Goal: Register for event/course

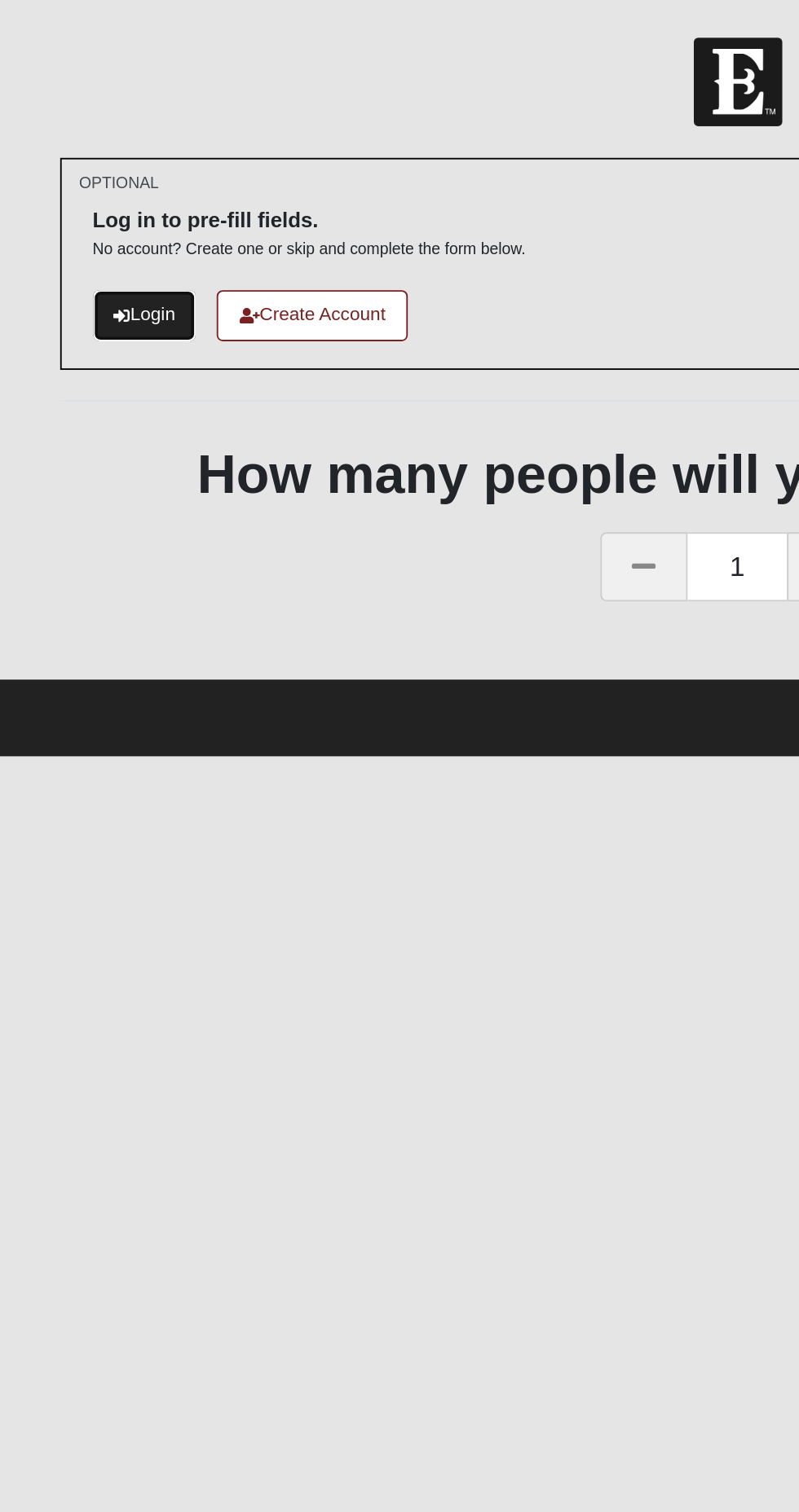
click at [84, 170] on link "Login" at bounding box center [78, 171] width 57 height 27
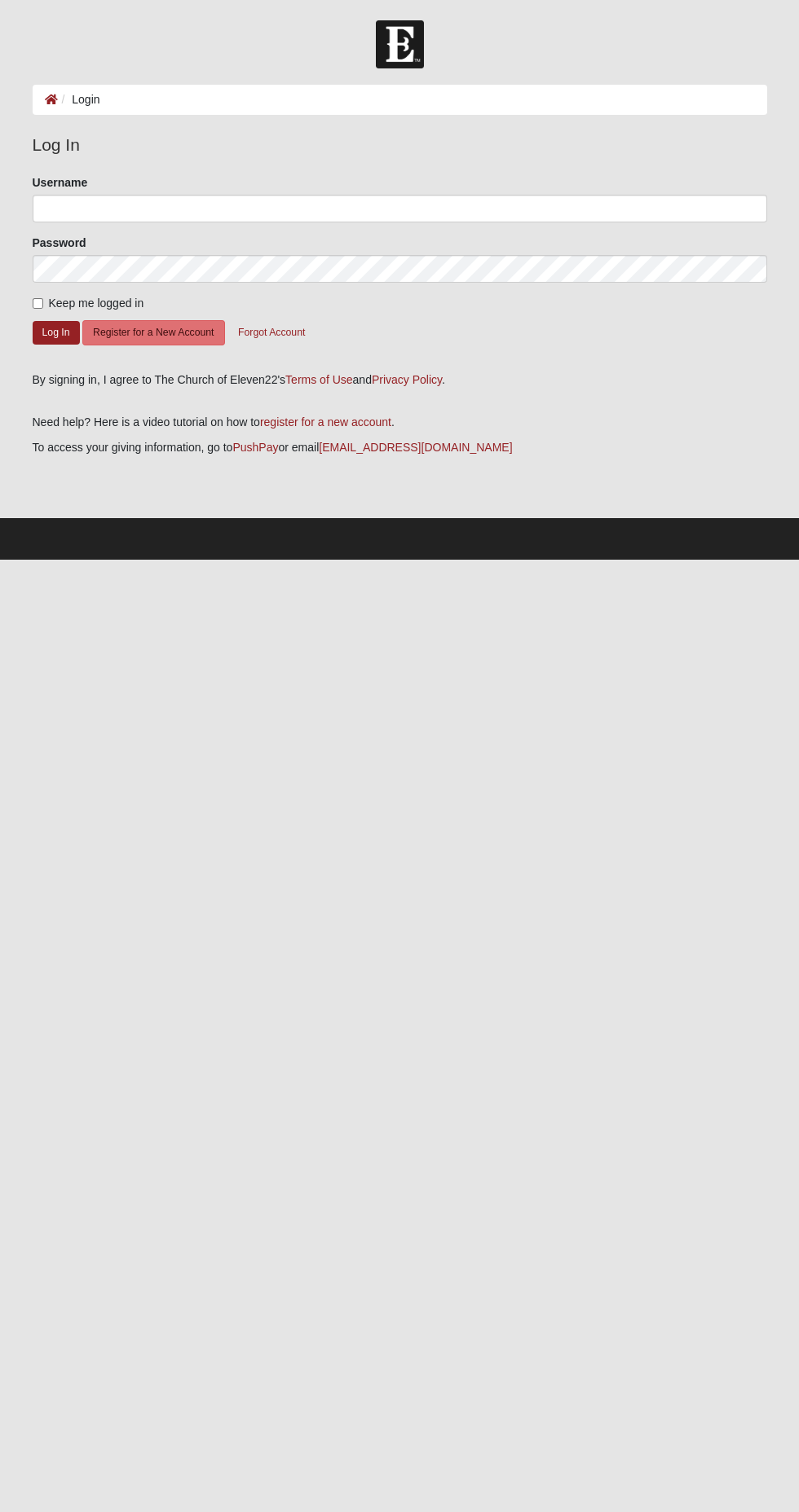
click at [104, 108] on ol "Login" at bounding box center [400, 99] width 734 height 30
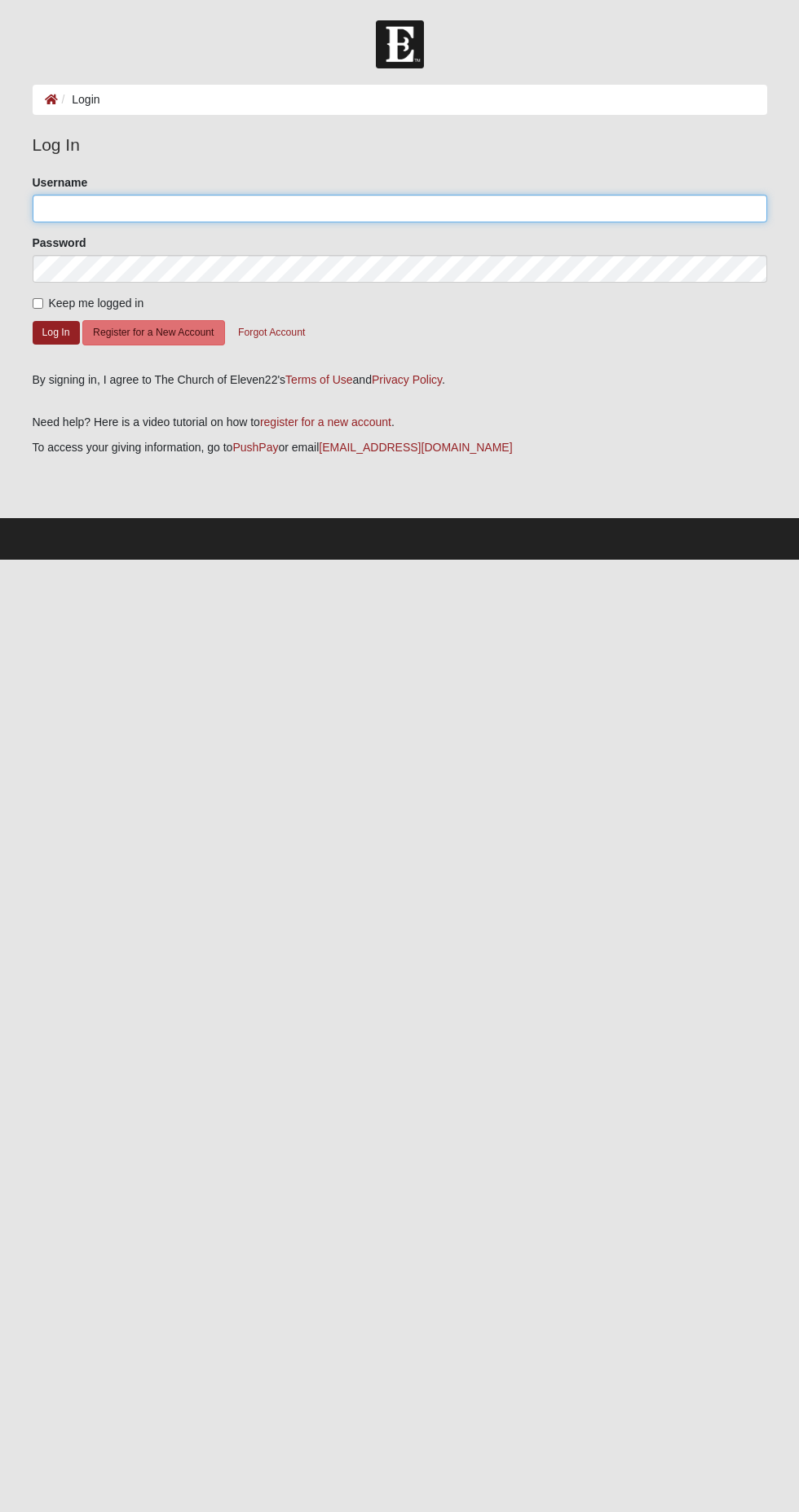
click at [242, 207] on input "Username" at bounding box center [400, 208] width 734 height 28
type input "solonhelen@"
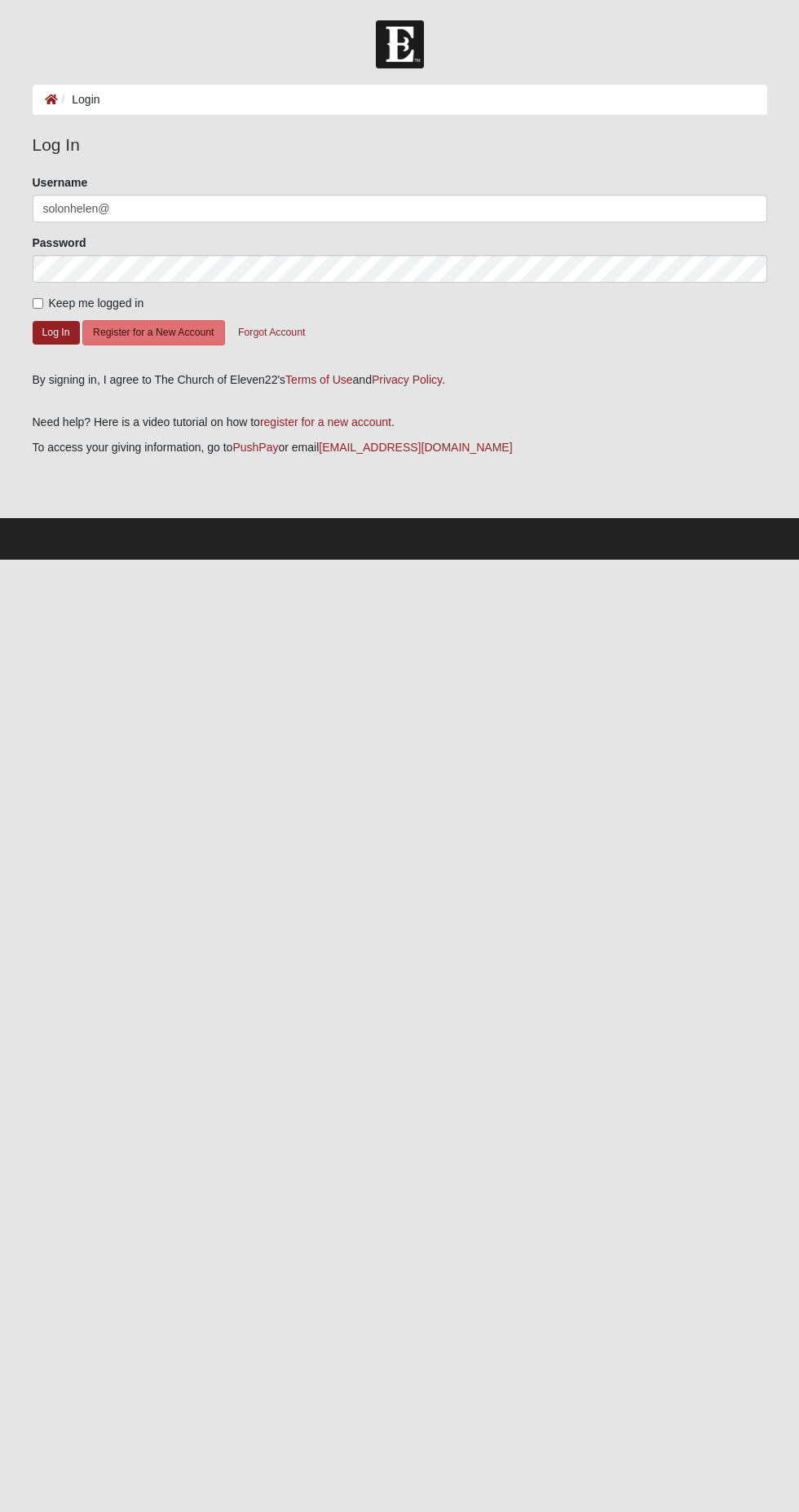
click at [33, 321] on button "Log In" at bounding box center [57, 333] width 48 height 24
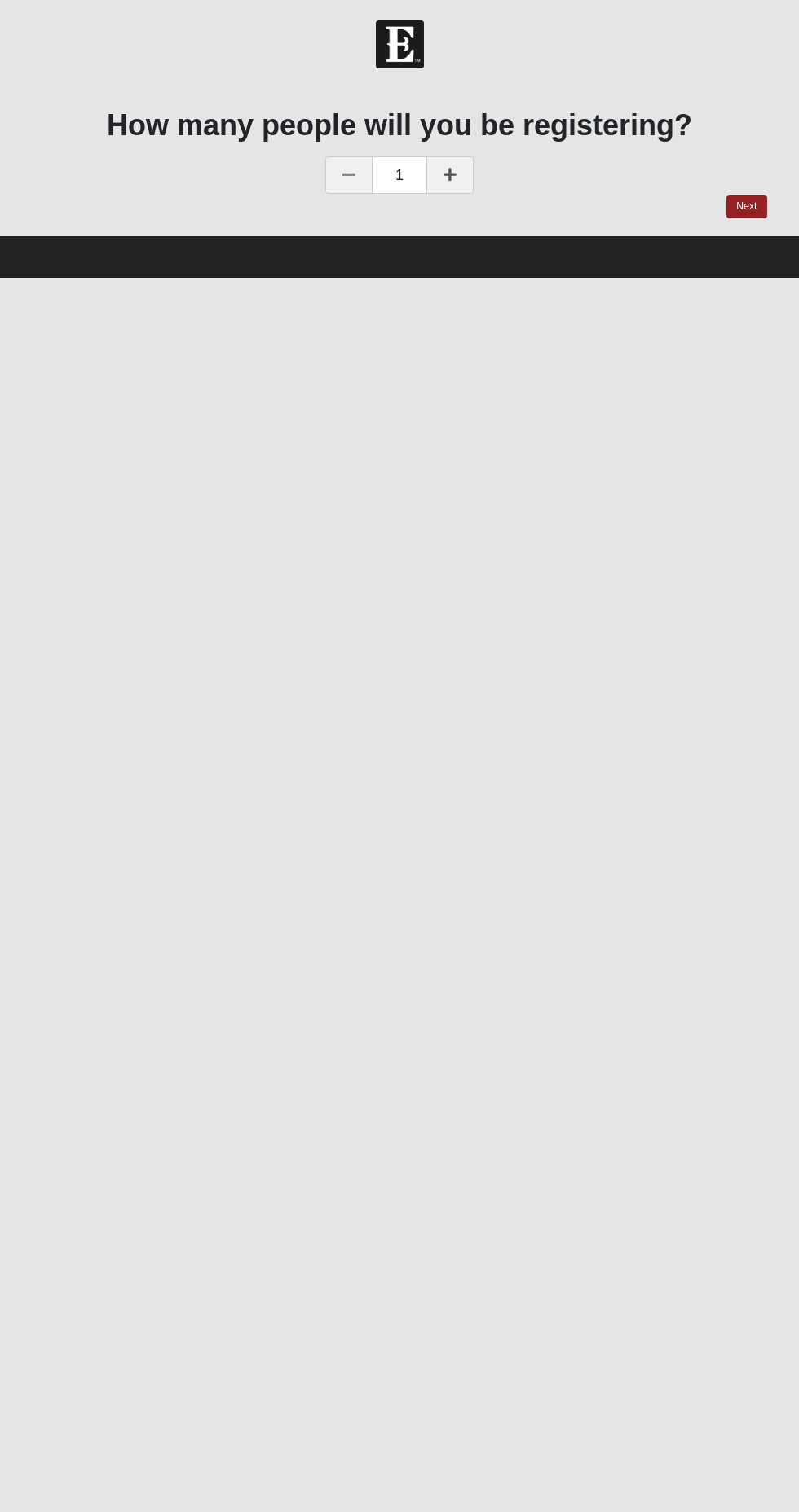
click at [552, 278] on html "Hello Solomone My Account Log Out DG Childcare Fall 2025-ARL Events DG Childcar…" at bounding box center [399, 139] width 799 height 278
click at [463, 176] on link at bounding box center [451, 176] width 48 height 38
click at [746, 206] on link "Next" at bounding box center [746, 206] width 40 height 24
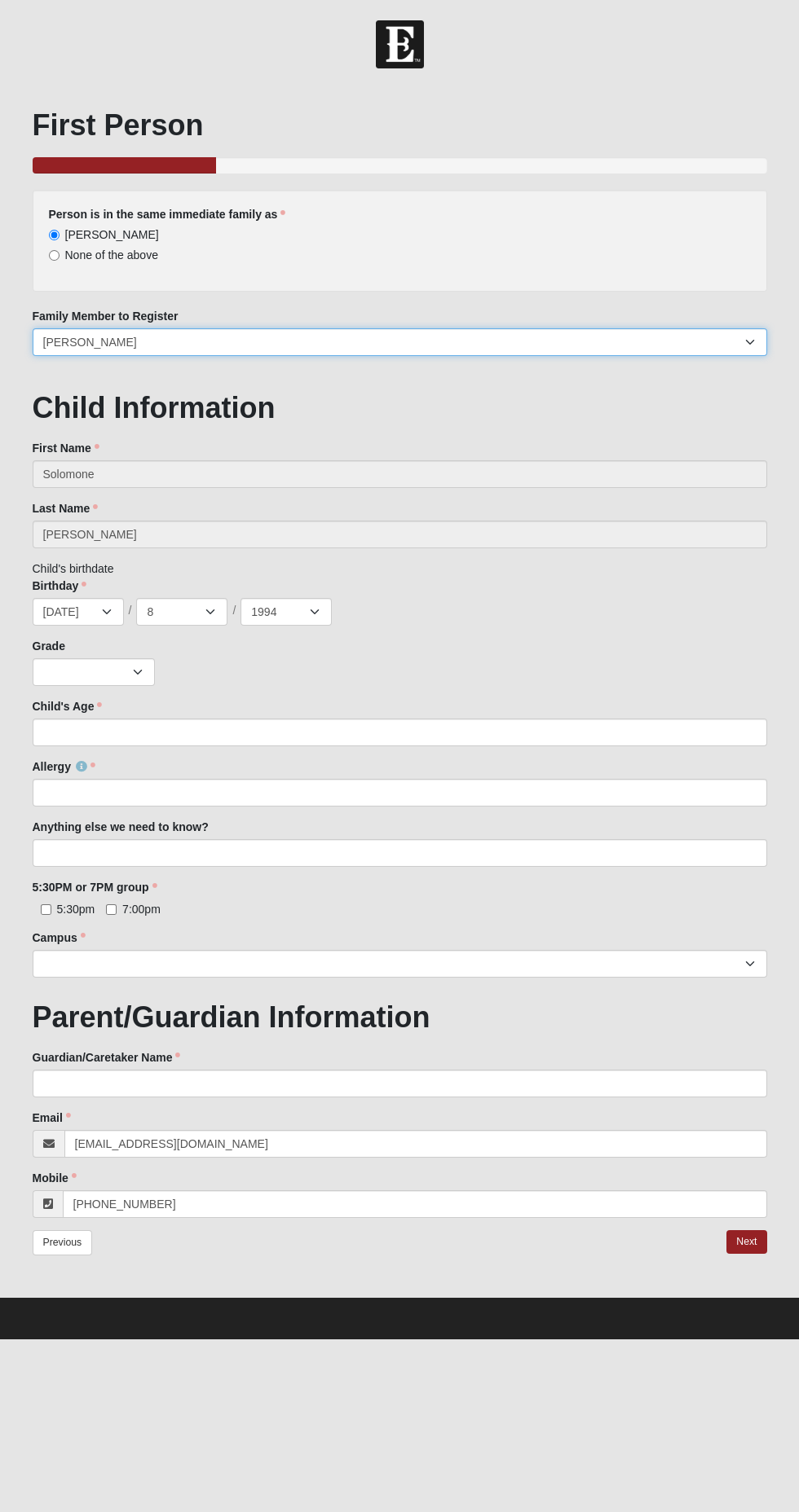
click at [698, 337] on select "[PERSON_NAME] [PERSON_NAME] [PERSON_NAME] [PERSON_NAME] [PERSON_NAME] [PERSON_N…" at bounding box center [400, 342] width 734 height 28
select select "304461"
click at [33, 328] on select "[PERSON_NAME] [PERSON_NAME] [PERSON_NAME] [PERSON_NAME] [PERSON_NAME] [PERSON_N…" at bounding box center [400, 342] width 734 height 28
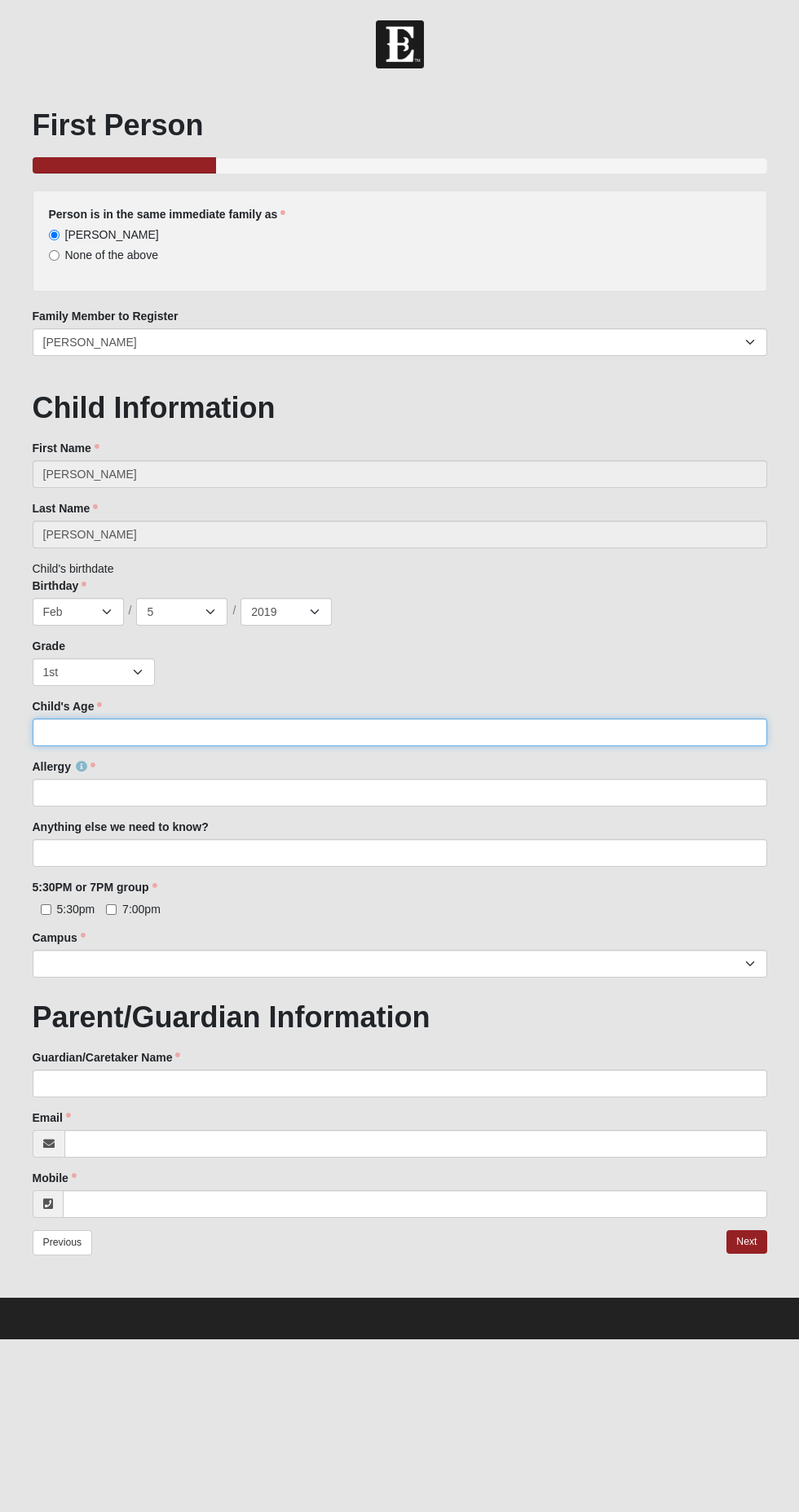
click at [470, 738] on input "Child's Age" at bounding box center [400, 732] width 734 height 28
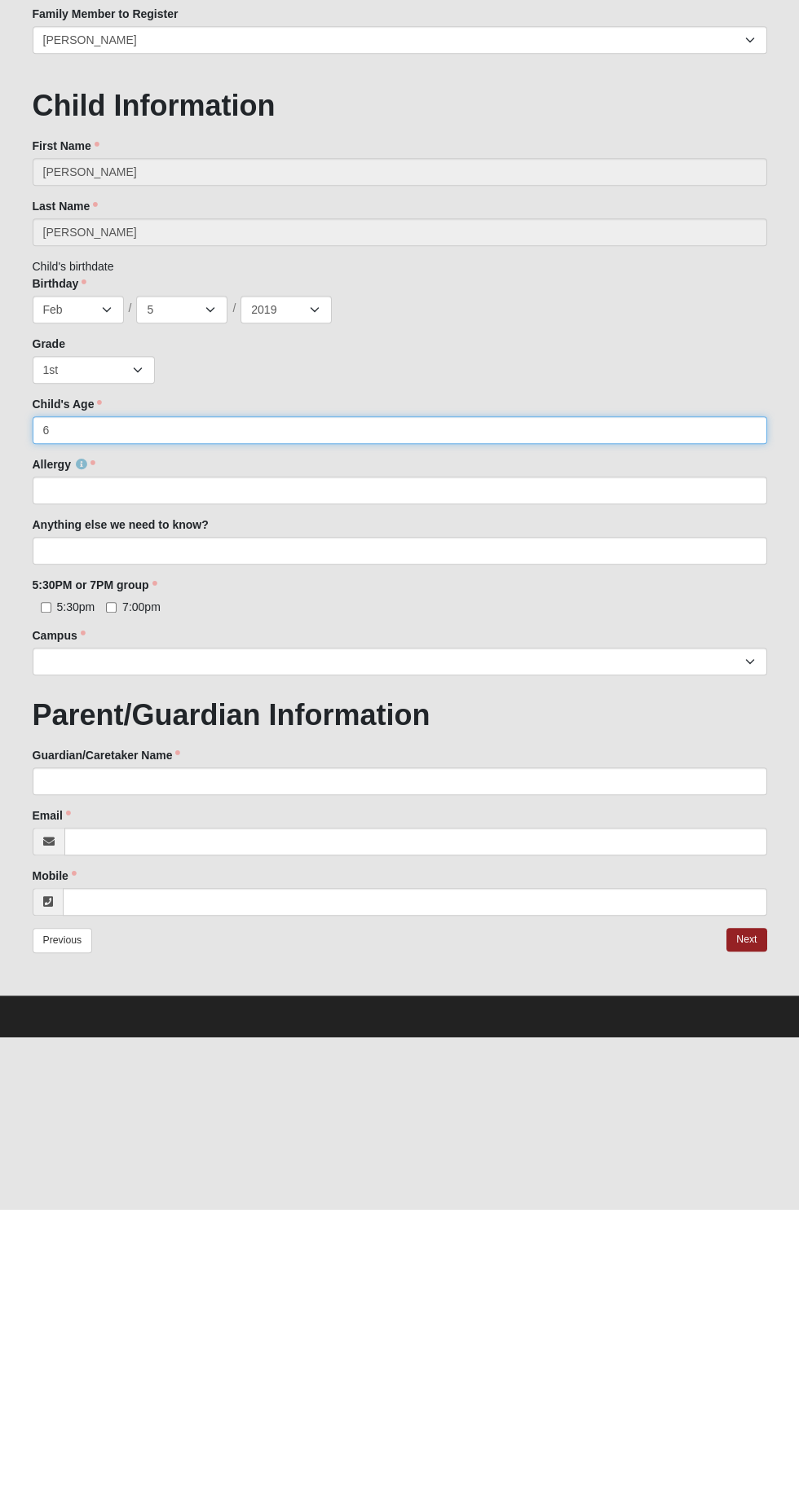
type input "6"
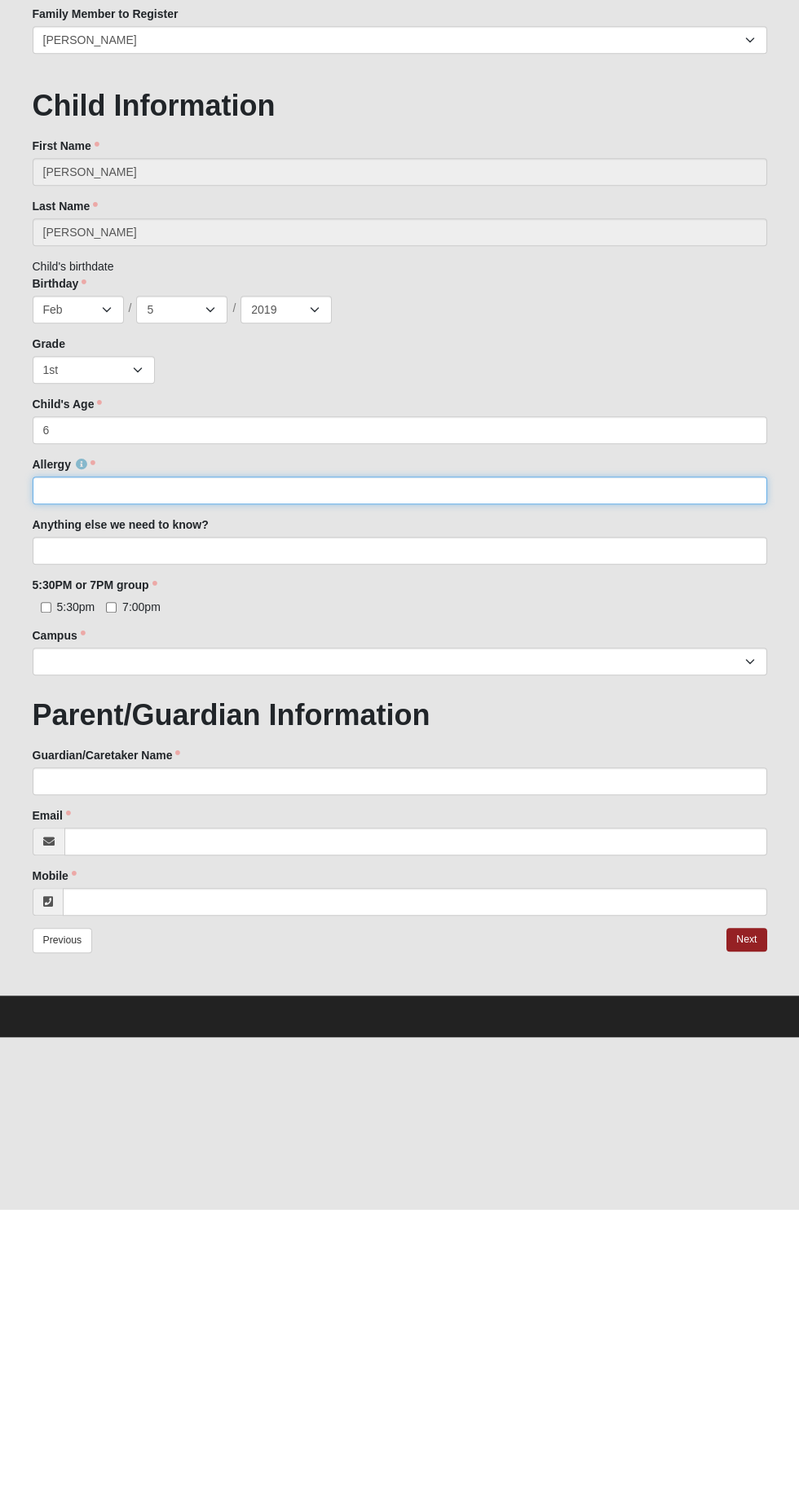
click at [501, 793] on input "Allergy" at bounding box center [400, 793] width 734 height 28
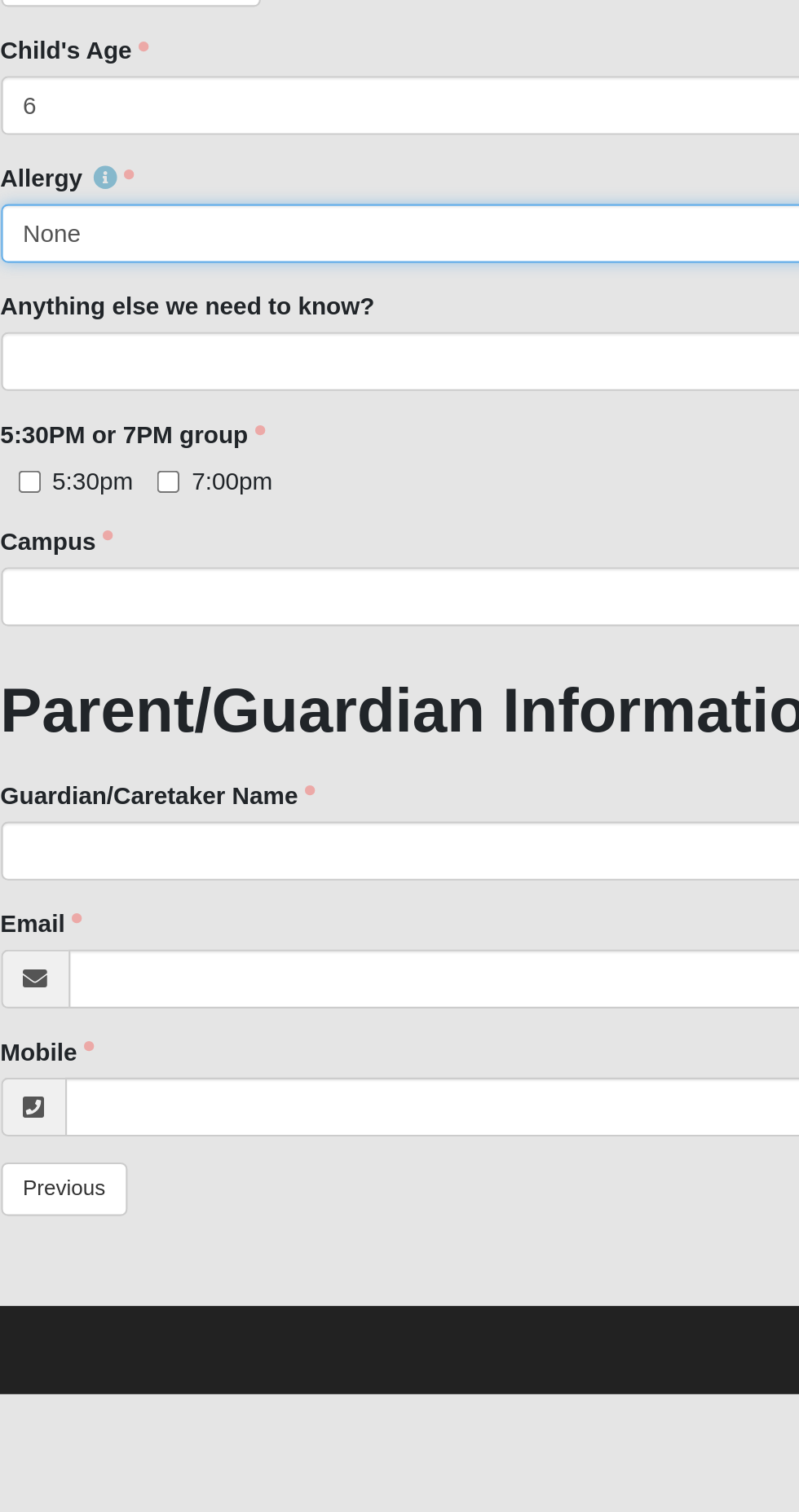
type input "None"
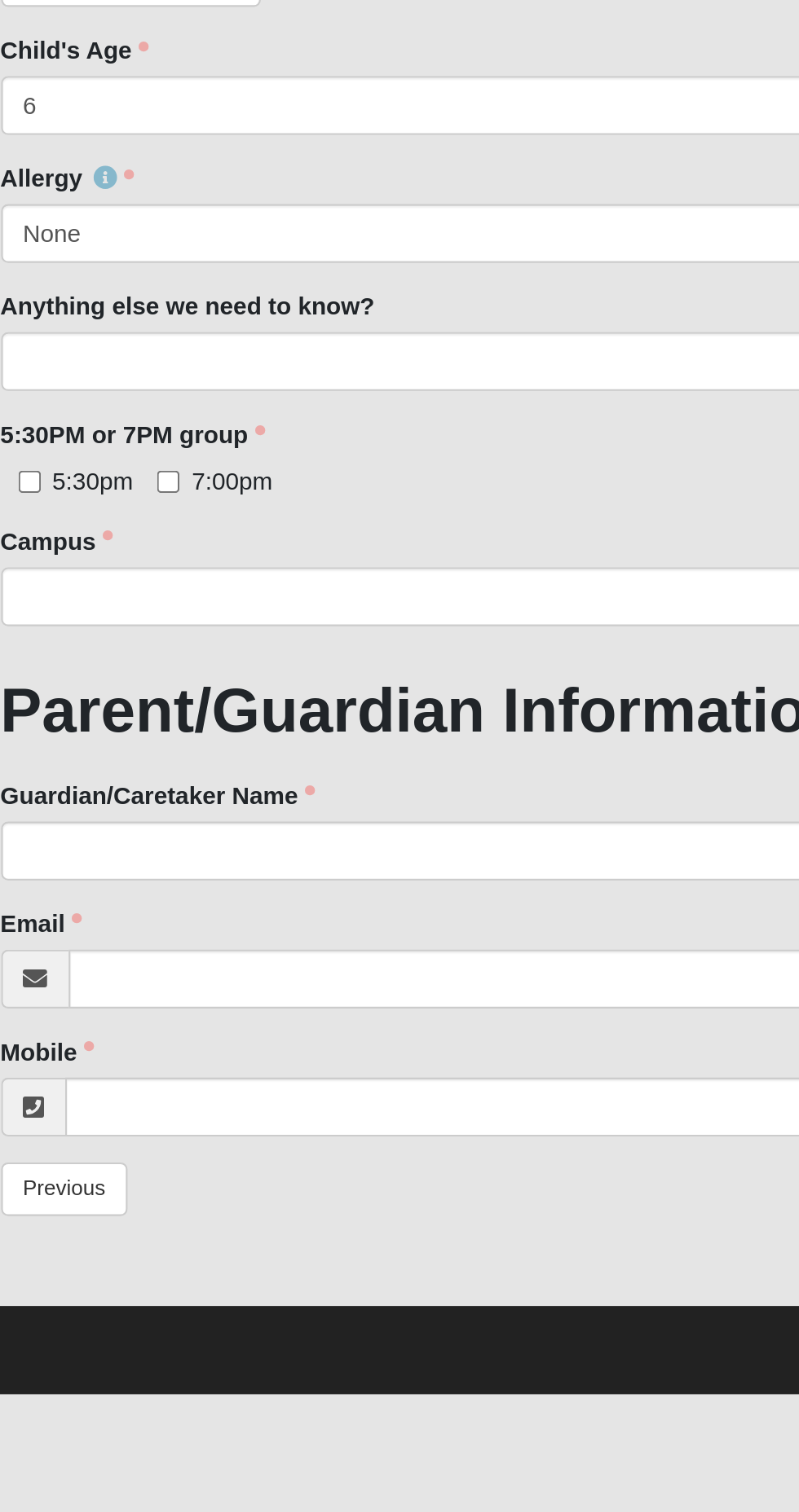
click at [70, 909] on span "5:30pm" at bounding box center [75, 909] width 39 height 13
click at [52, 909] on input "5:30pm" at bounding box center [46, 910] width 11 height 11
checkbox input "true"
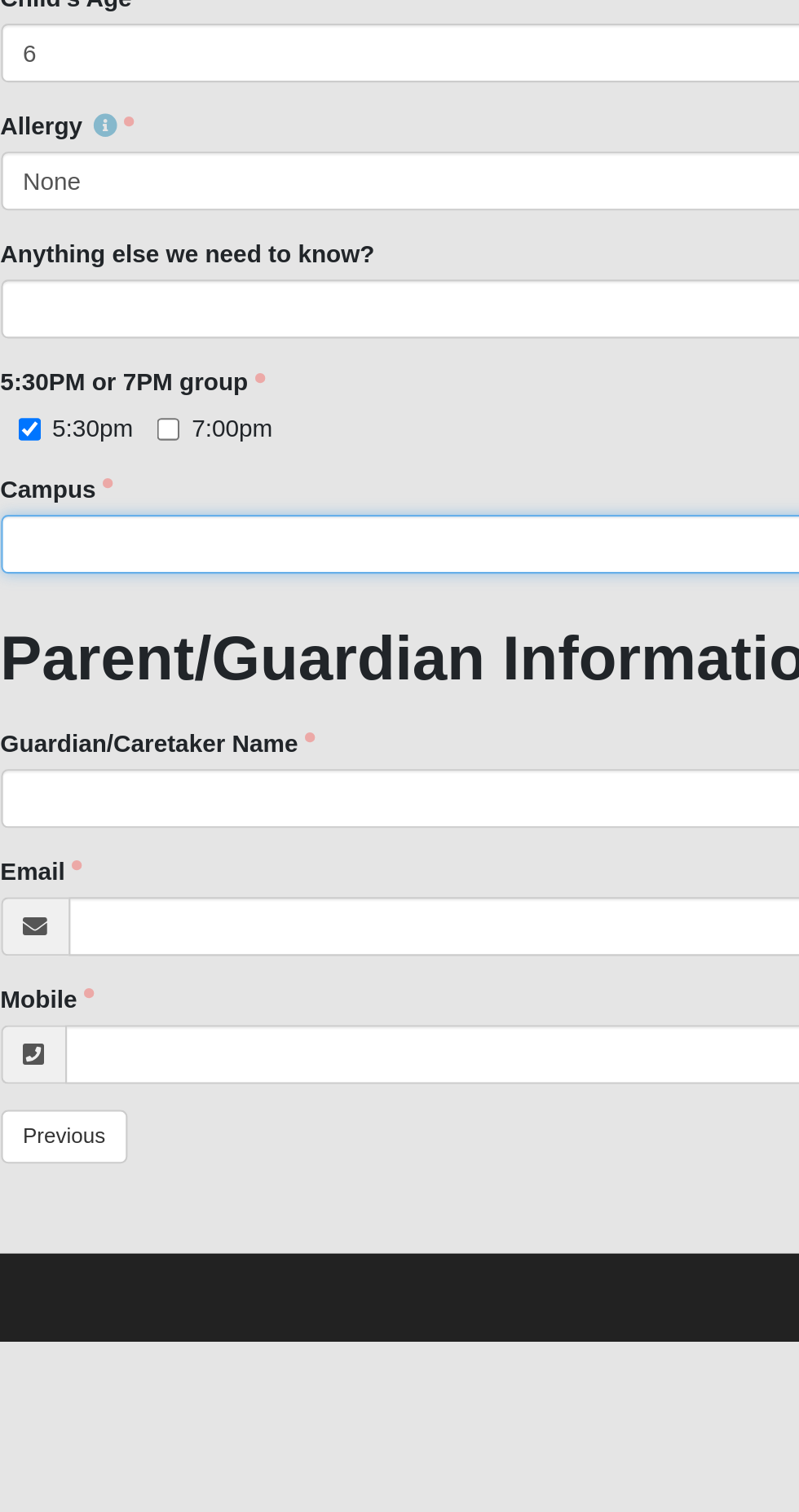
click at [296, 964] on select "Arlington Baymeadows Eleven22 Online [PERSON_NAME][GEOGRAPHIC_DATA] Jesup [GEOG…" at bounding box center [400, 964] width 734 height 28
select select "5"
click at [33, 950] on select "Arlington Baymeadows Eleven22 Online [PERSON_NAME][GEOGRAPHIC_DATA] Jesup [GEOG…" at bounding box center [400, 964] width 734 height 28
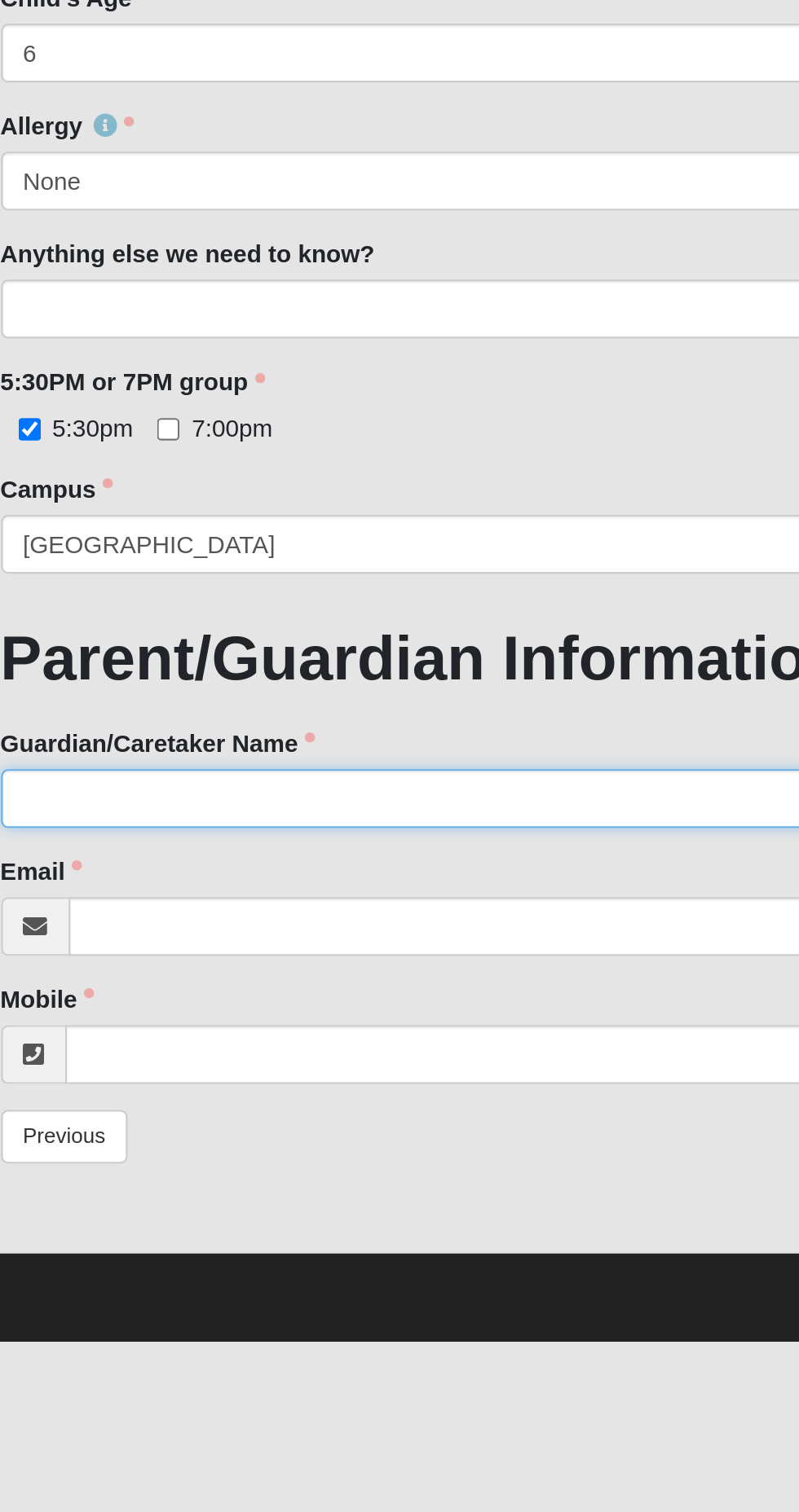
click at [263, 1088] on input "Guardian/Caretaker Name" at bounding box center [400, 1083] width 734 height 28
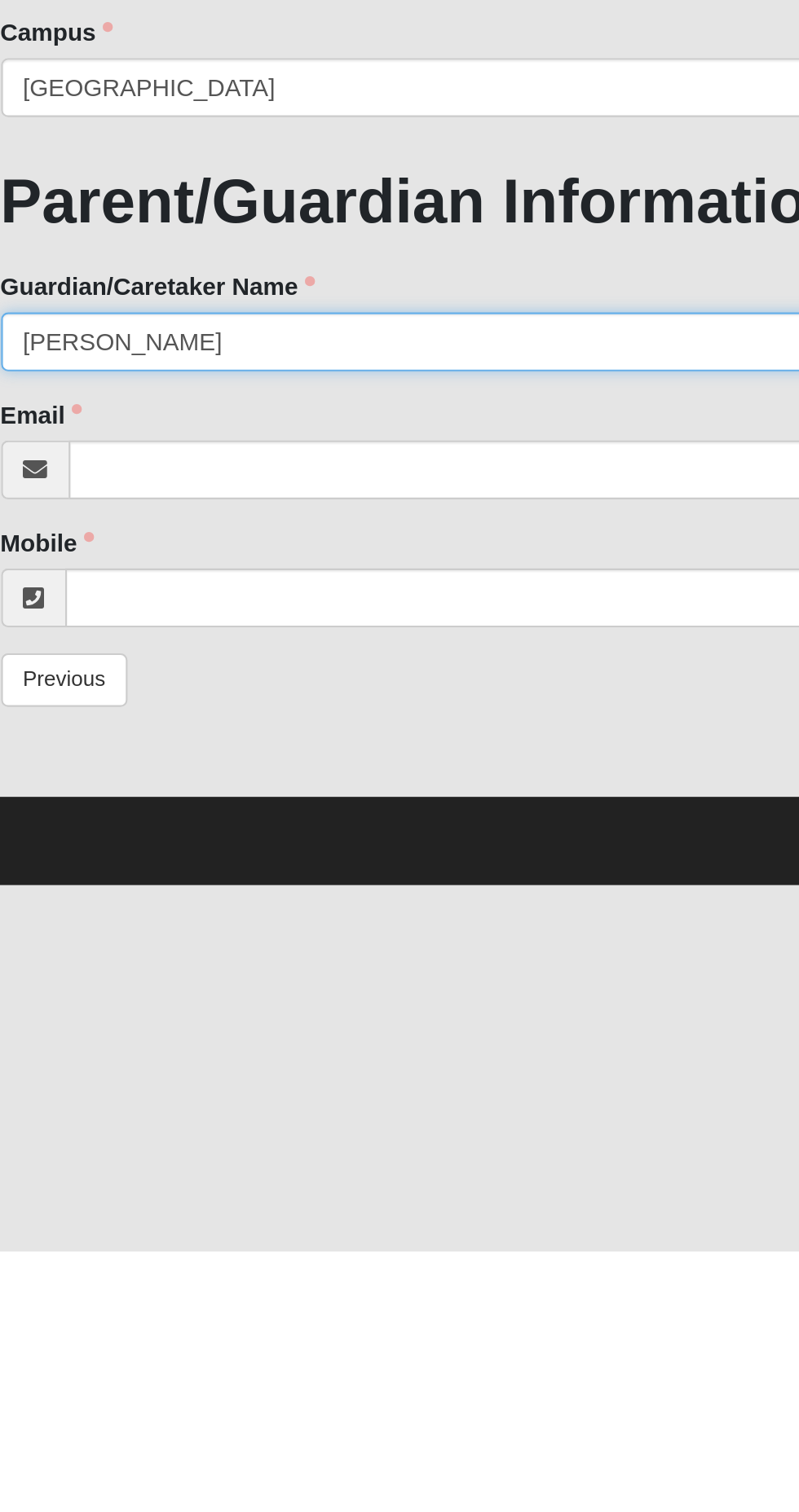
type input "[PERSON_NAME]"
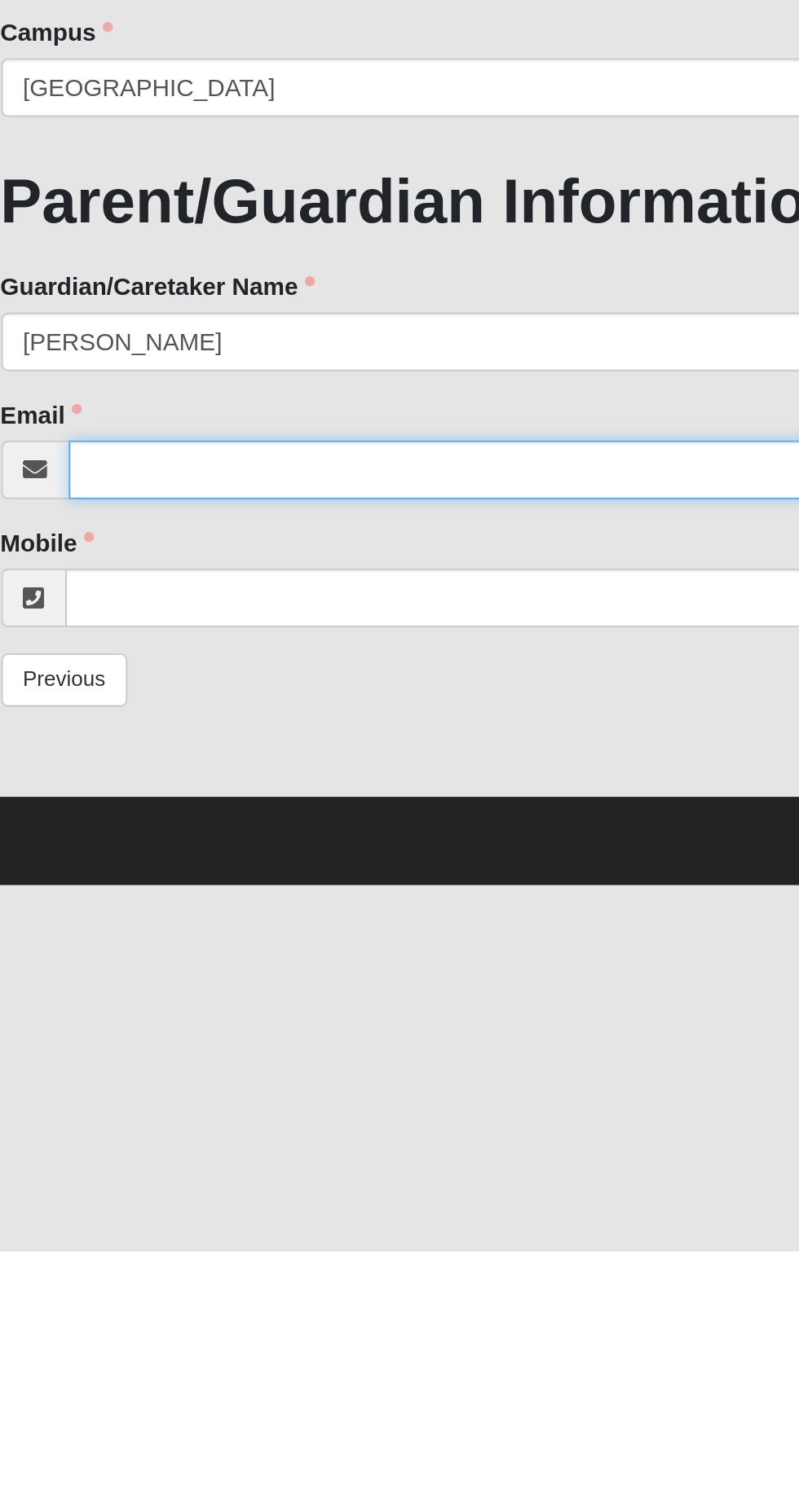
click at [277, 1139] on input "Email" at bounding box center [416, 1144] width 703 height 28
type input "[EMAIL_ADDRESS][DOMAIN_NAME]"
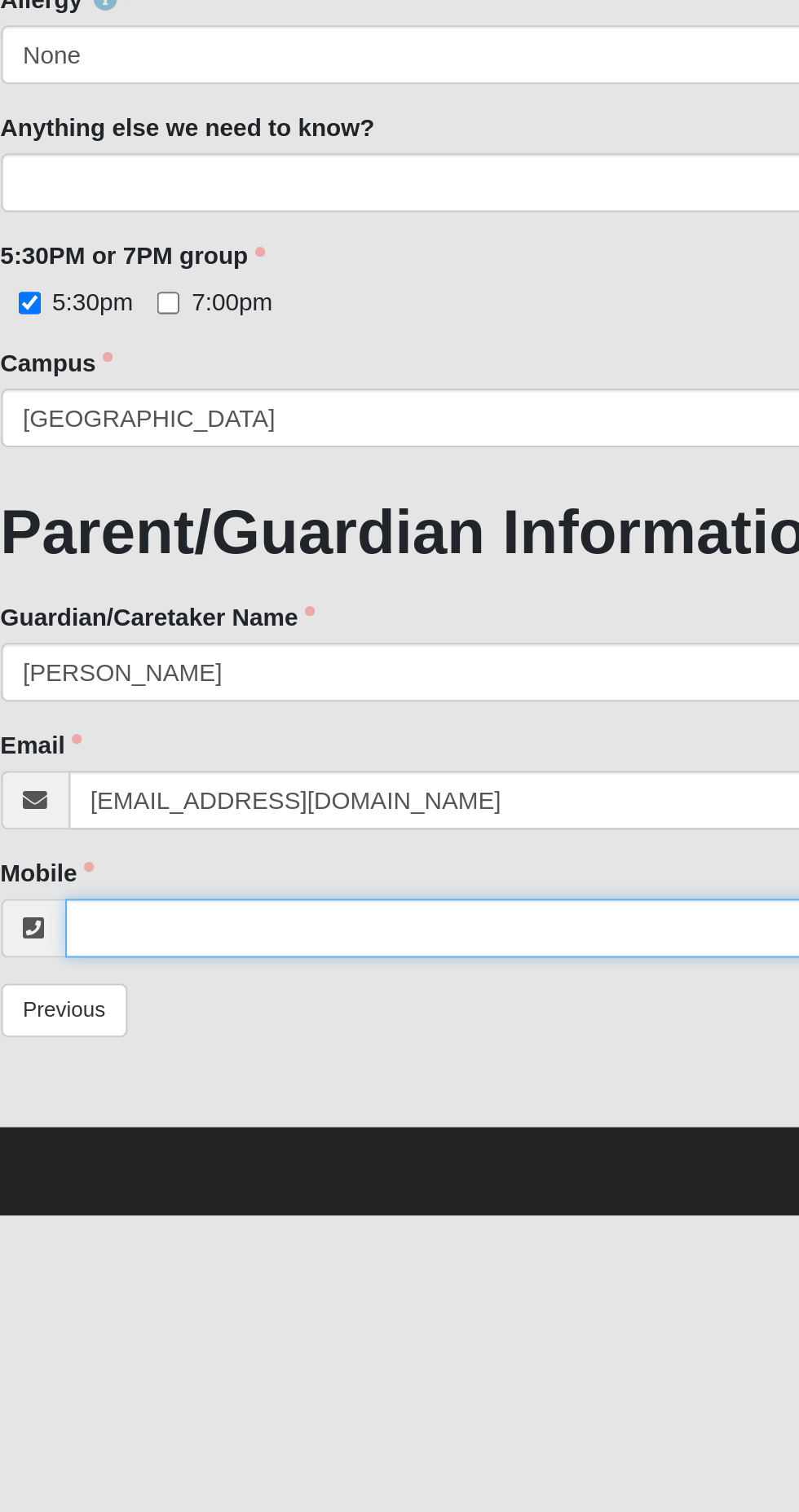
click at [293, 1197] on input "Mobile" at bounding box center [415, 1204] width 705 height 28
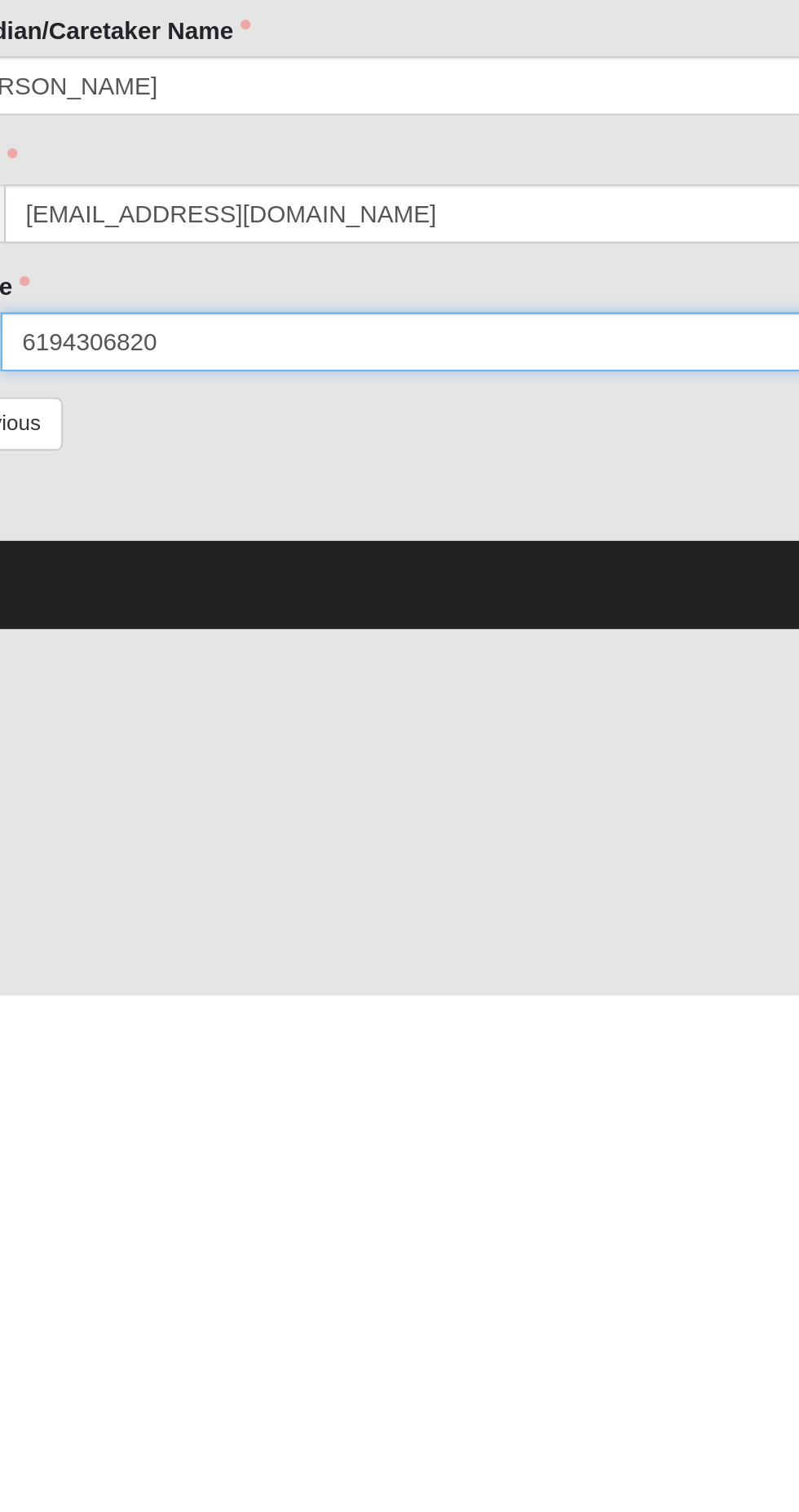
type input "[PHONE_NUMBER]"
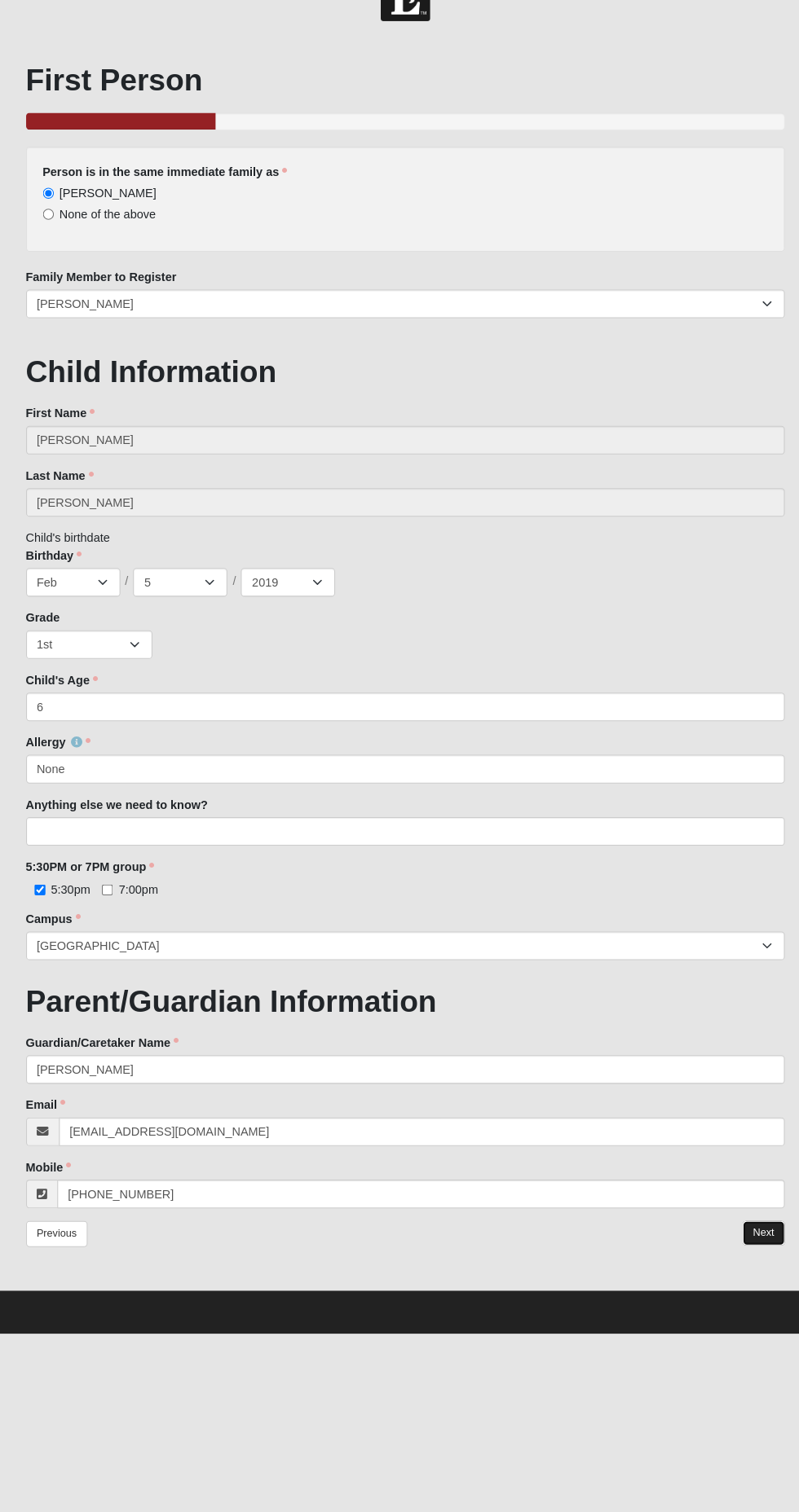
click at [746, 1241] on link "Next" at bounding box center [746, 1242] width 40 height 24
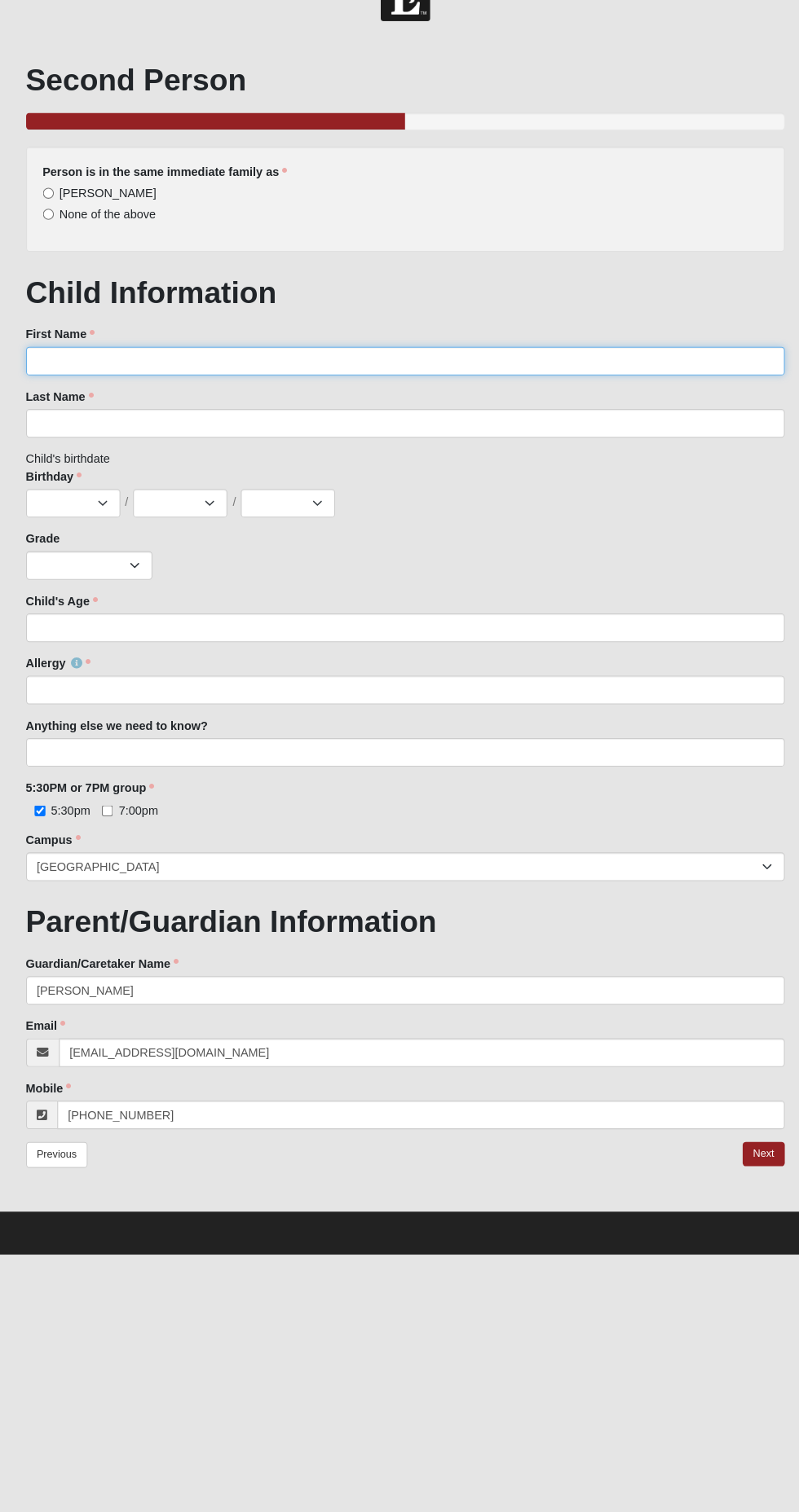
click at [451, 398] on input "First Name" at bounding box center [400, 398] width 734 height 28
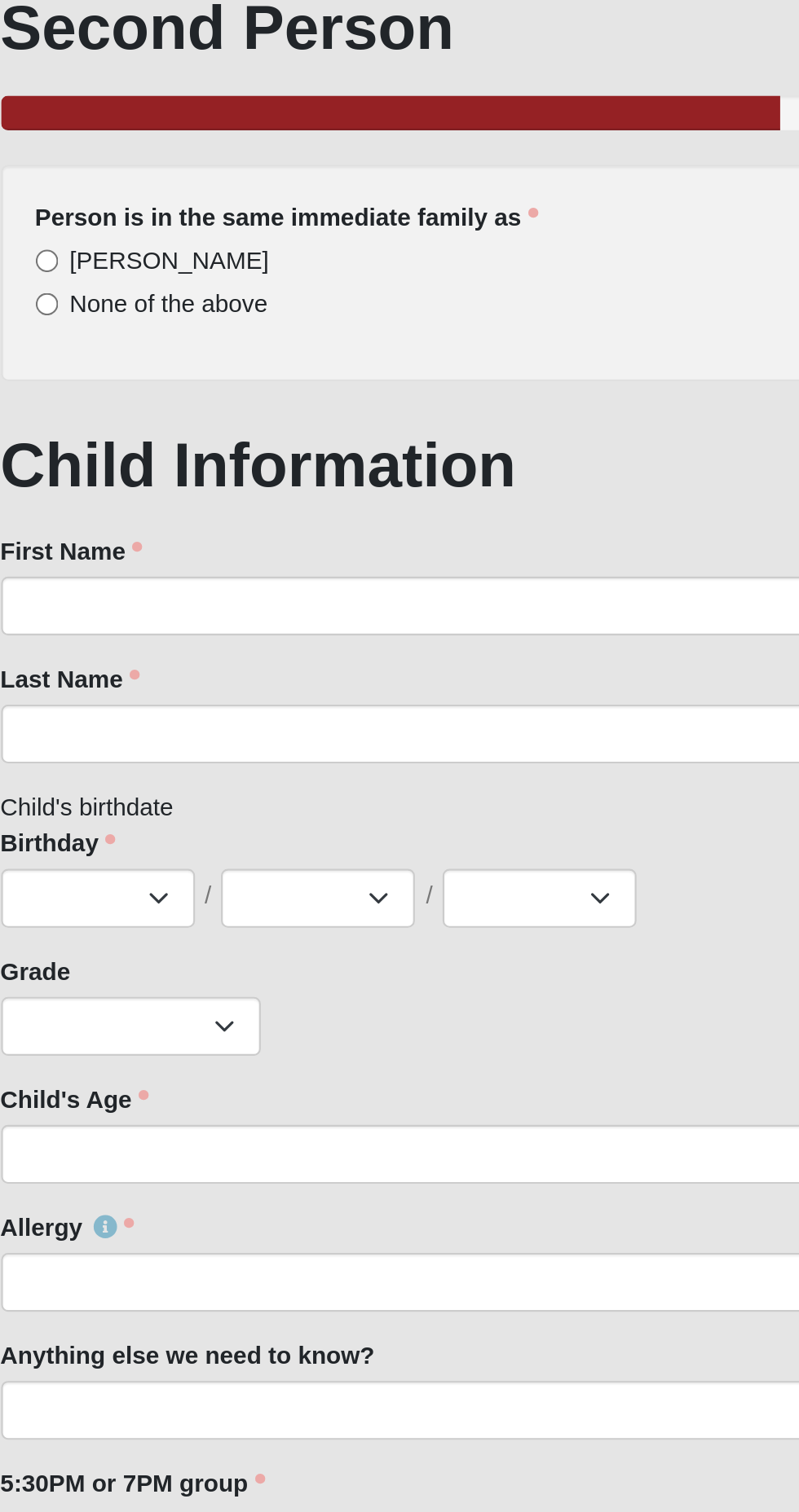
click at [107, 236] on span "[PERSON_NAME]" at bounding box center [112, 234] width 93 height 13
click at [60, 236] on input "[PERSON_NAME]" at bounding box center [54, 235] width 11 height 11
radio input "true"
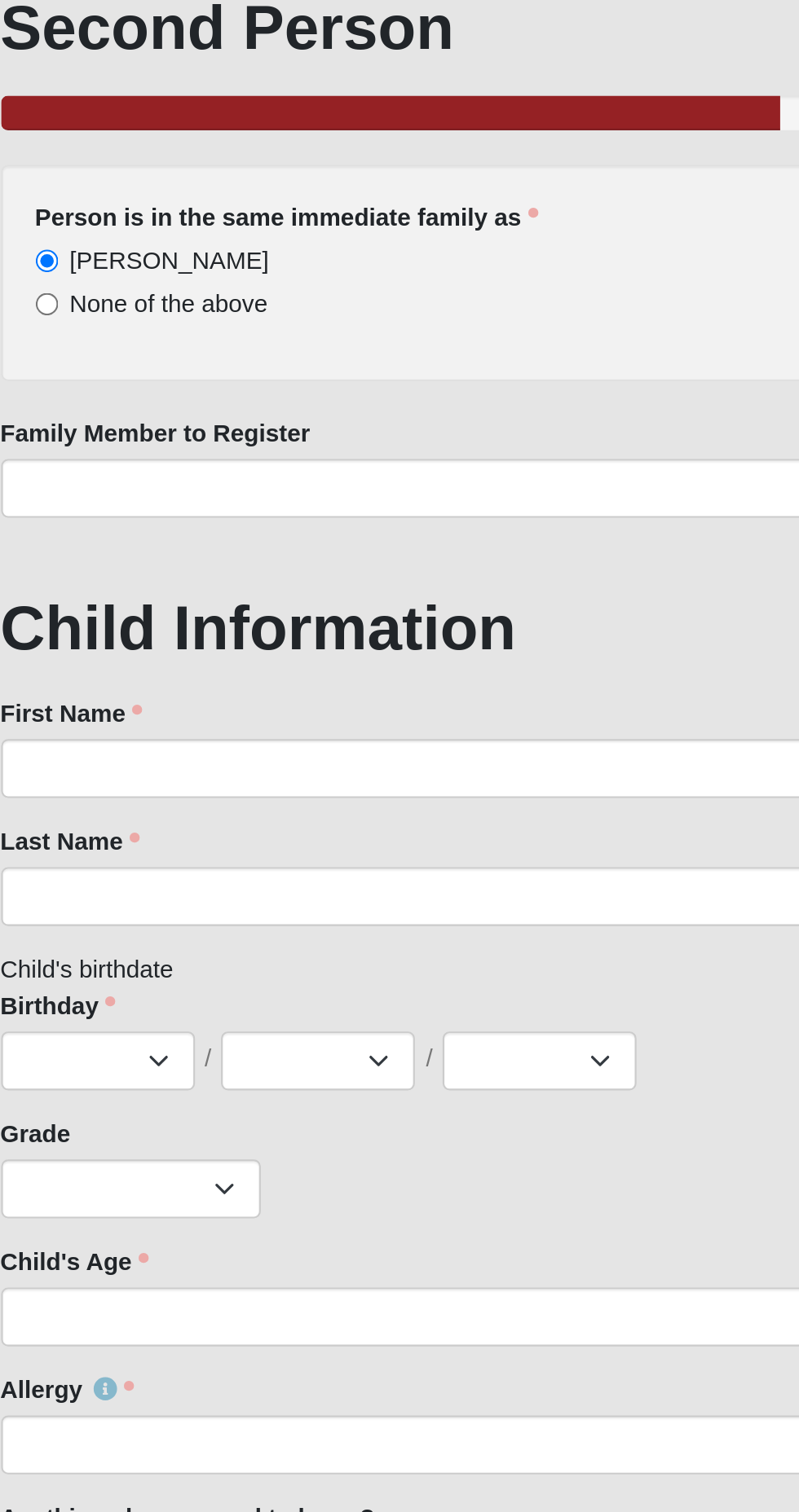
click at [230, 402] on h1 "Child Information" at bounding box center [400, 407] width 734 height 35
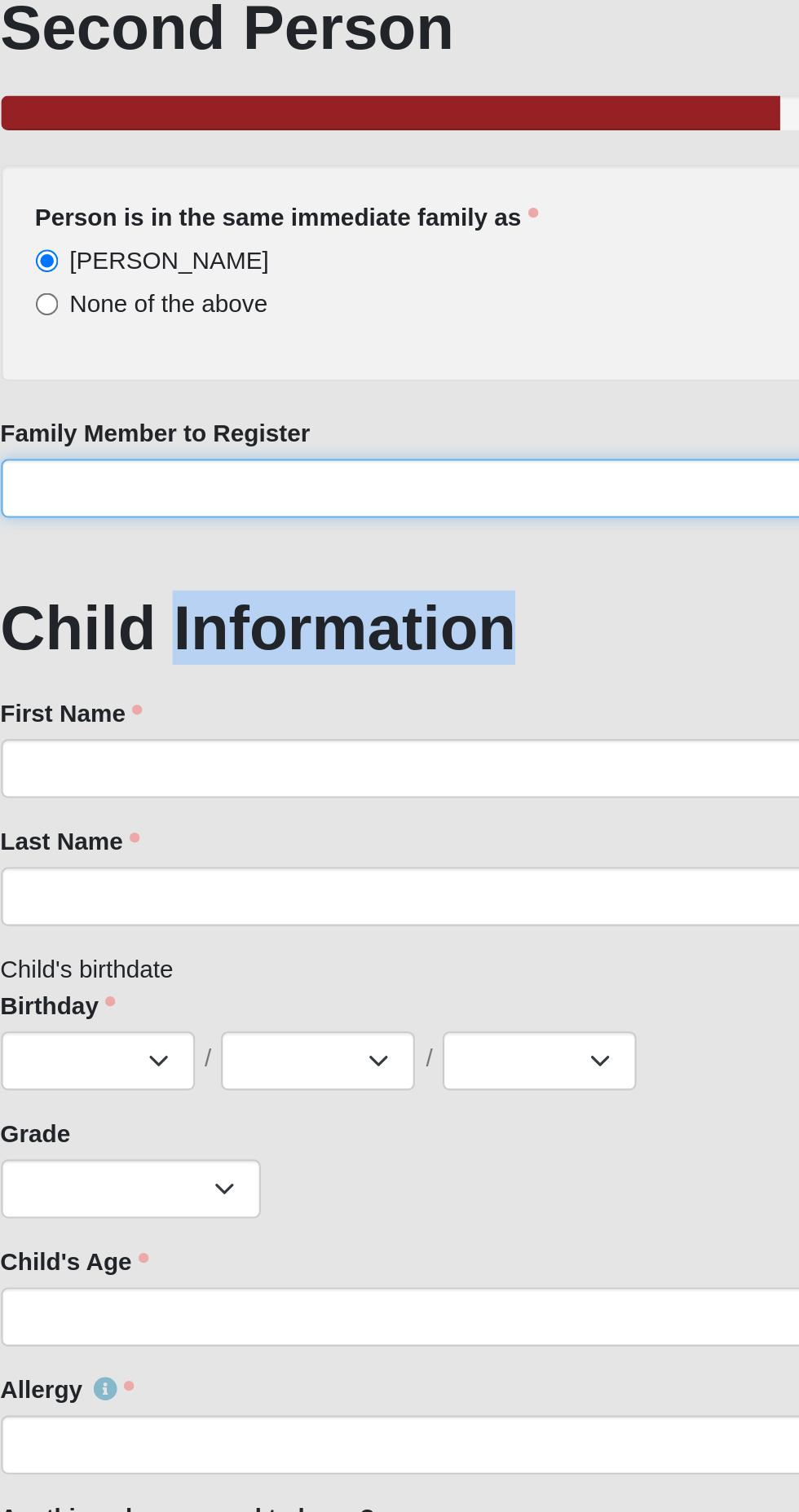
click at [282, 338] on select "[PERSON_NAME] [PERSON_NAME] [PERSON_NAME] [PERSON_NAME] [PERSON_NAME]" at bounding box center [400, 342] width 734 height 28
select select "367441"
click at [33, 328] on select "[PERSON_NAME] [PERSON_NAME] [PERSON_NAME] [PERSON_NAME] [PERSON_NAME]" at bounding box center [400, 342] width 734 height 28
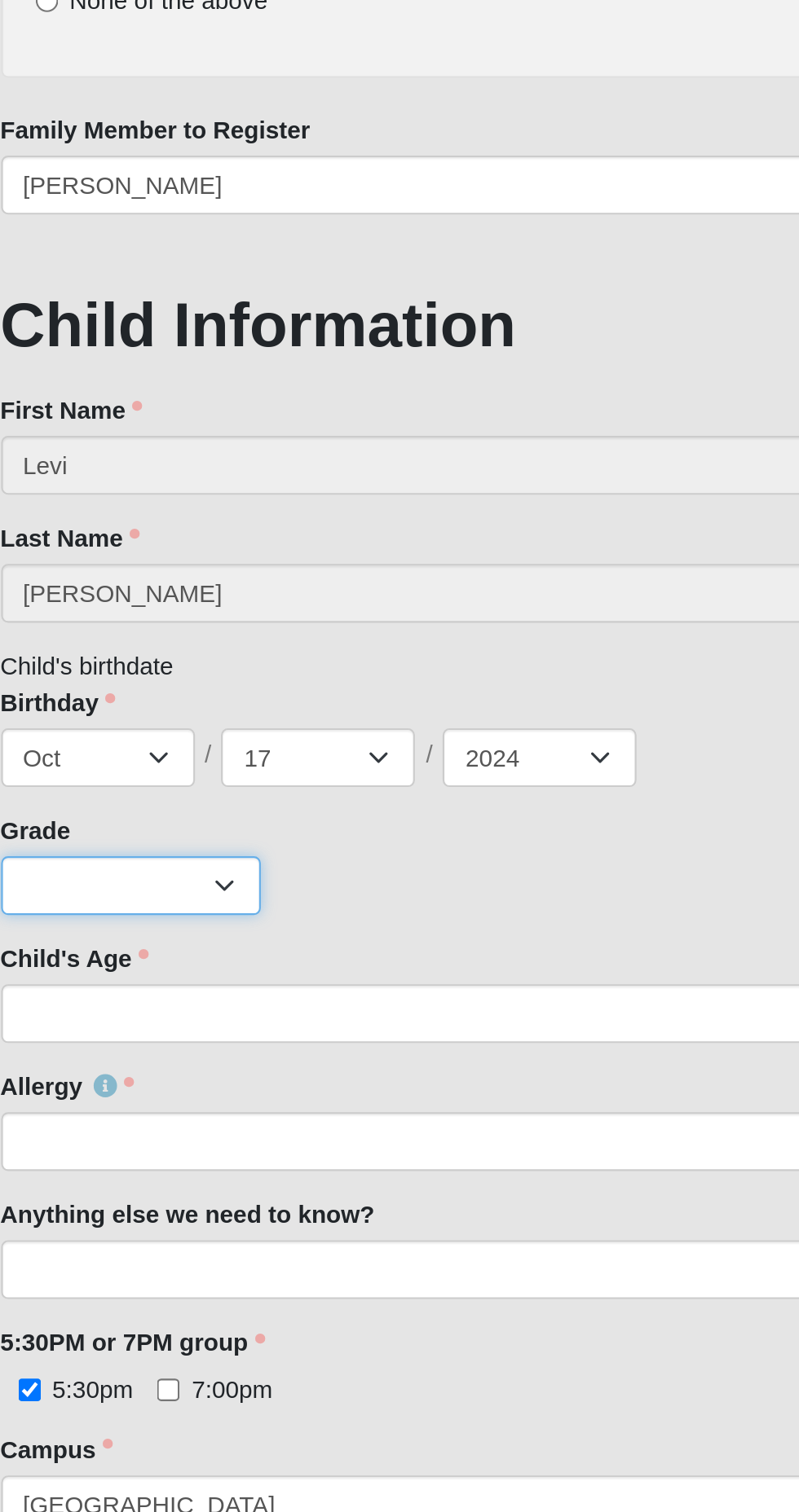
click at [138, 673] on select "K 1st 2nd 3rd 4th 5th 6th 7th 8th 9th 10th 11th 12th" at bounding box center [93, 673] width 122 height 28
click at [33, 659] on select "K 1st 2nd 3rd 4th 5th 6th 7th 8th 9th 10th 11th 12th" at bounding box center [93, 673] width 122 height 28
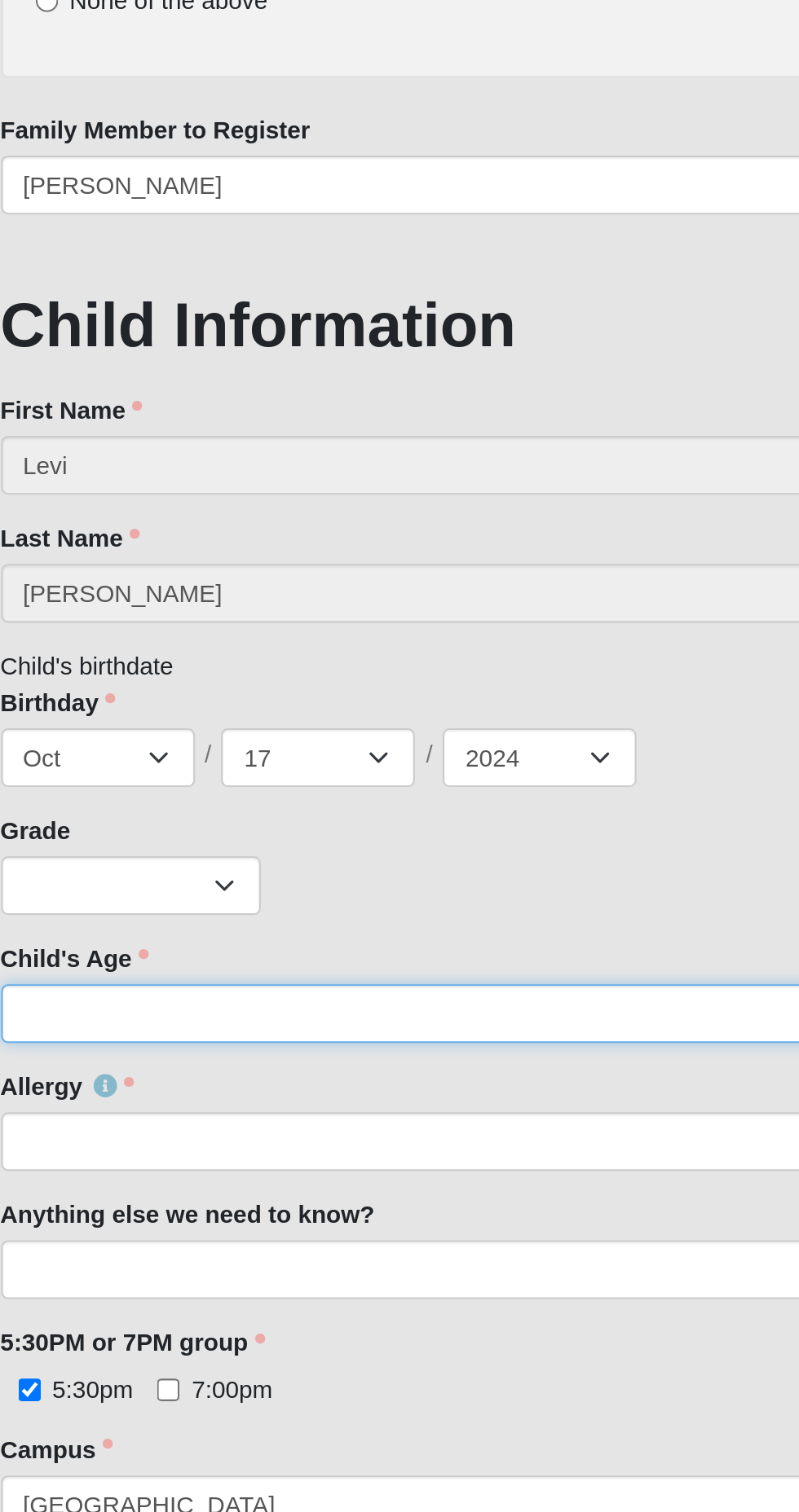
click at [239, 737] on input "Child's Age" at bounding box center [400, 732] width 734 height 28
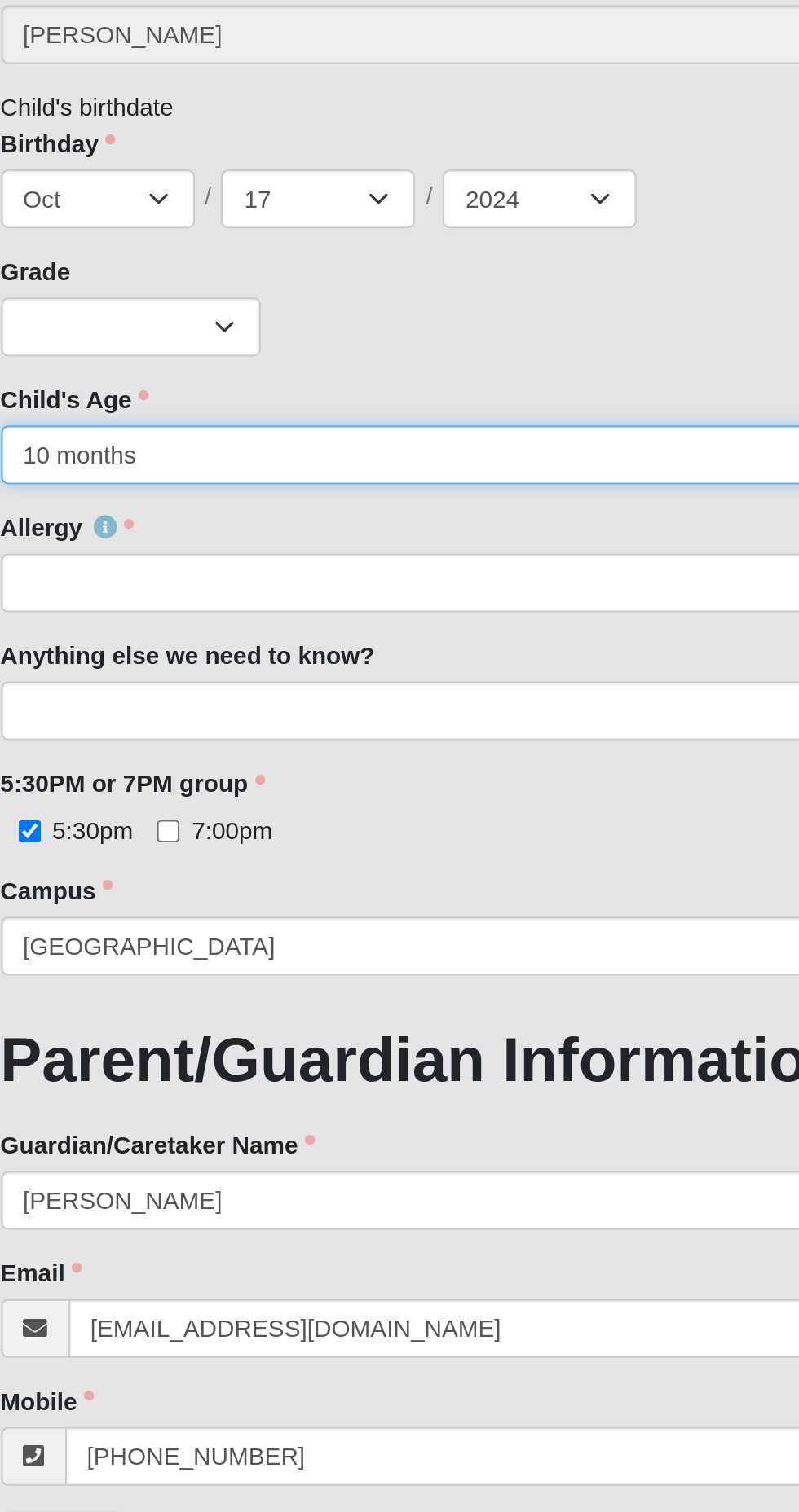
type input "10 months"
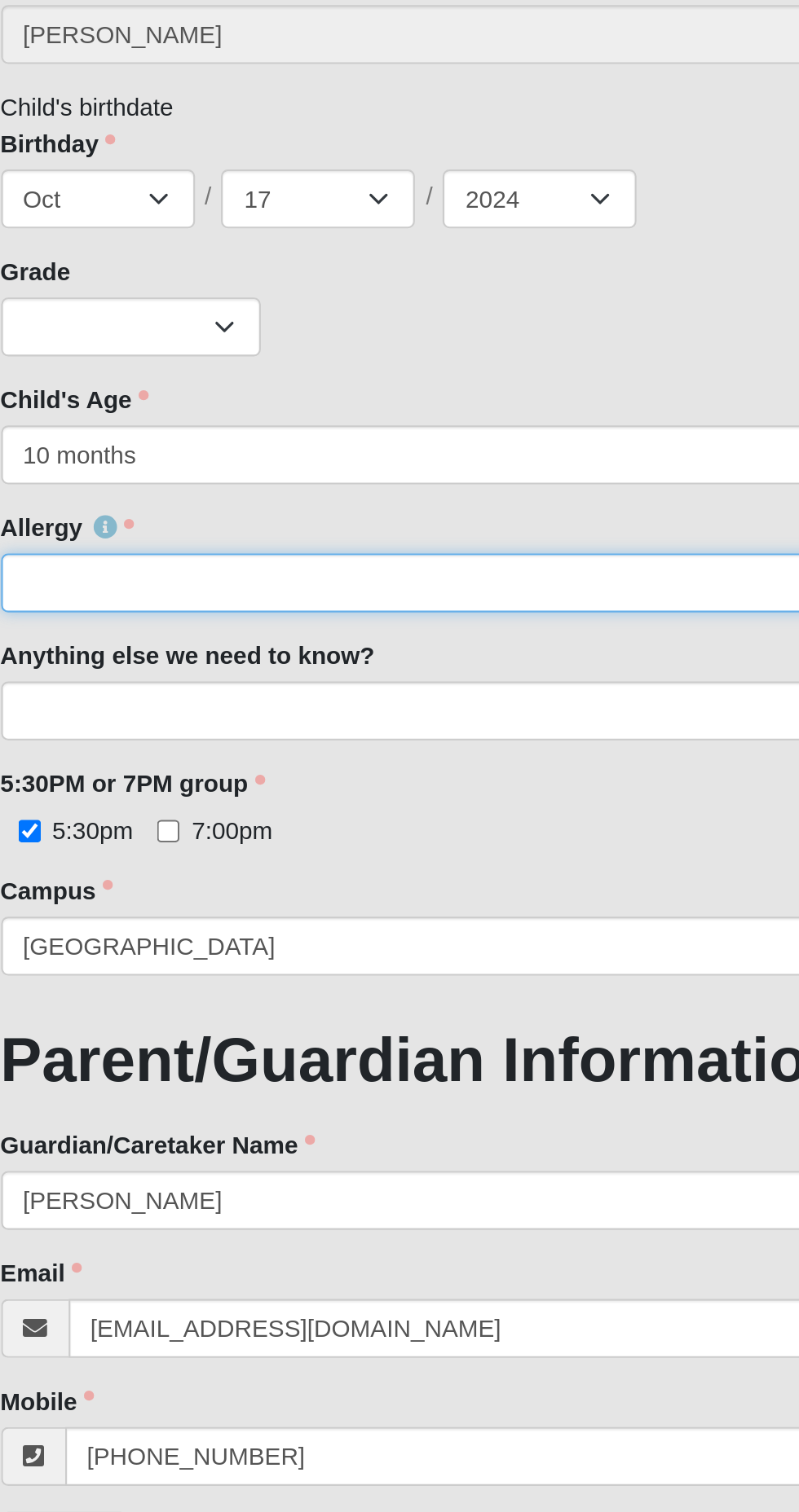
click at [298, 792] on input "Allergy" at bounding box center [400, 793] width 734 height 28
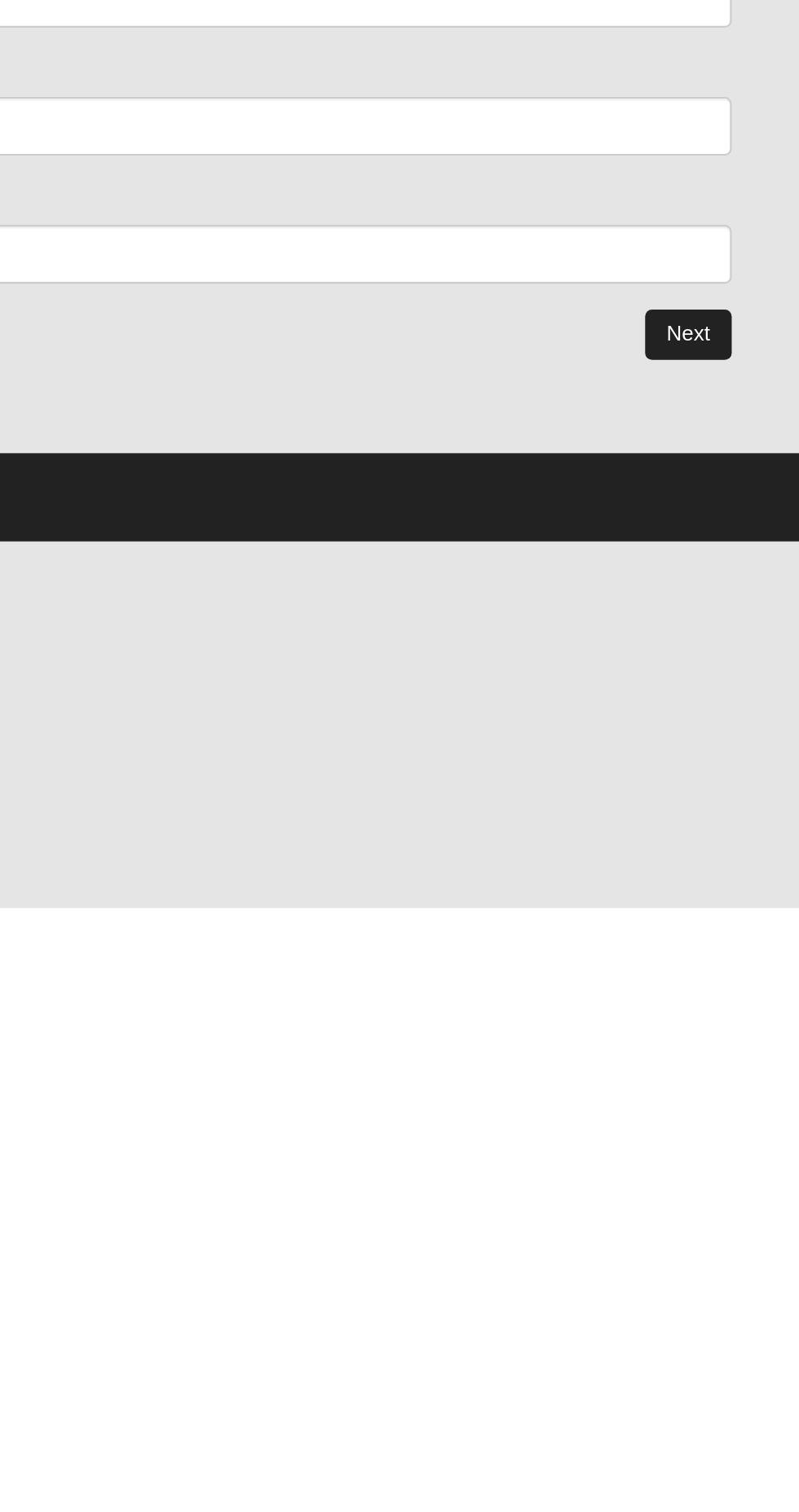
type input "None"
click at [746, 1241] on link "Next" at bounding box center [746, 1242] width 40 height 24
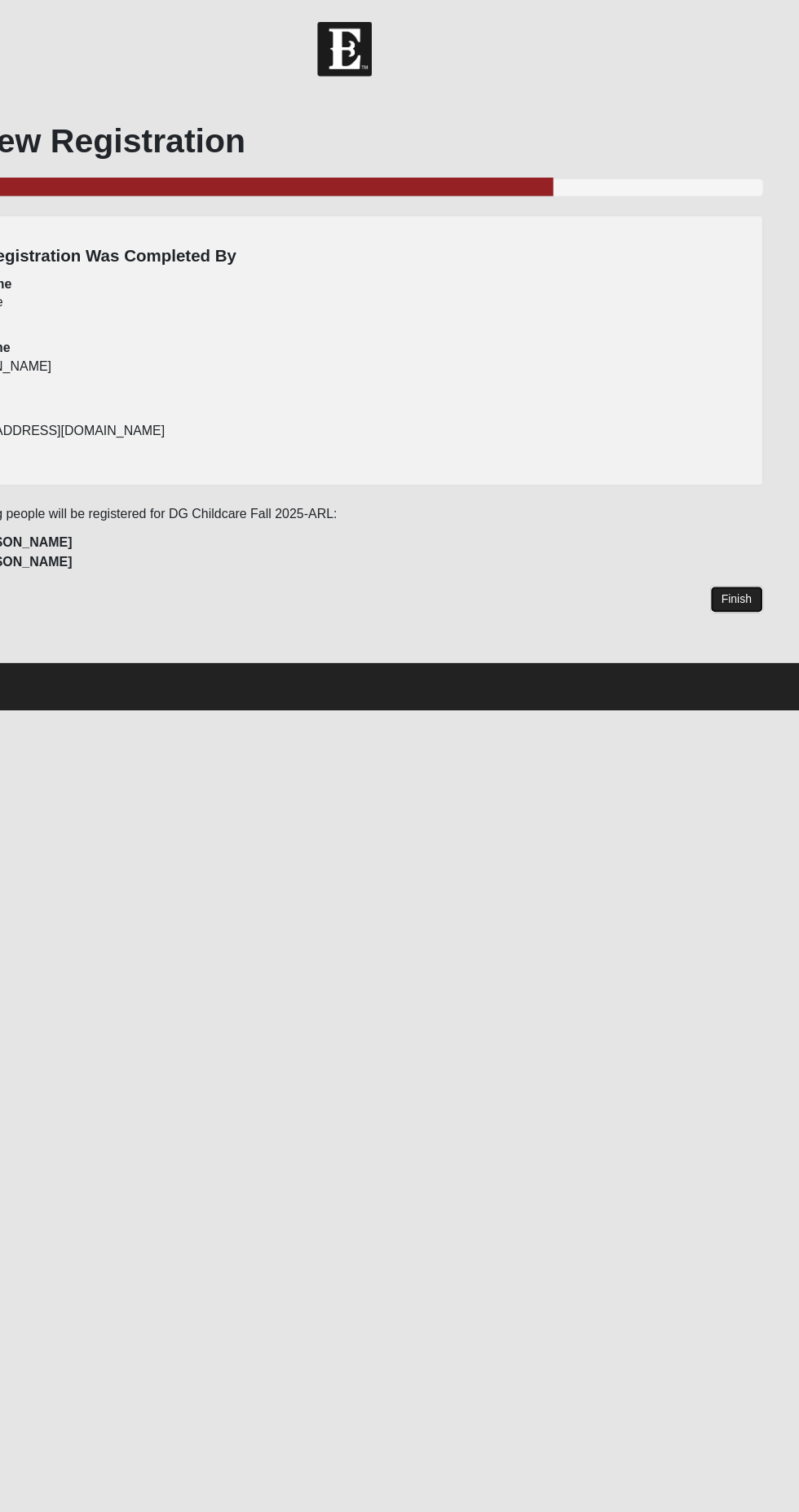
click at [741, 533] on link "Finish" at bounding box center [743, 528] width 47 height 24
